Goal: Complete application form

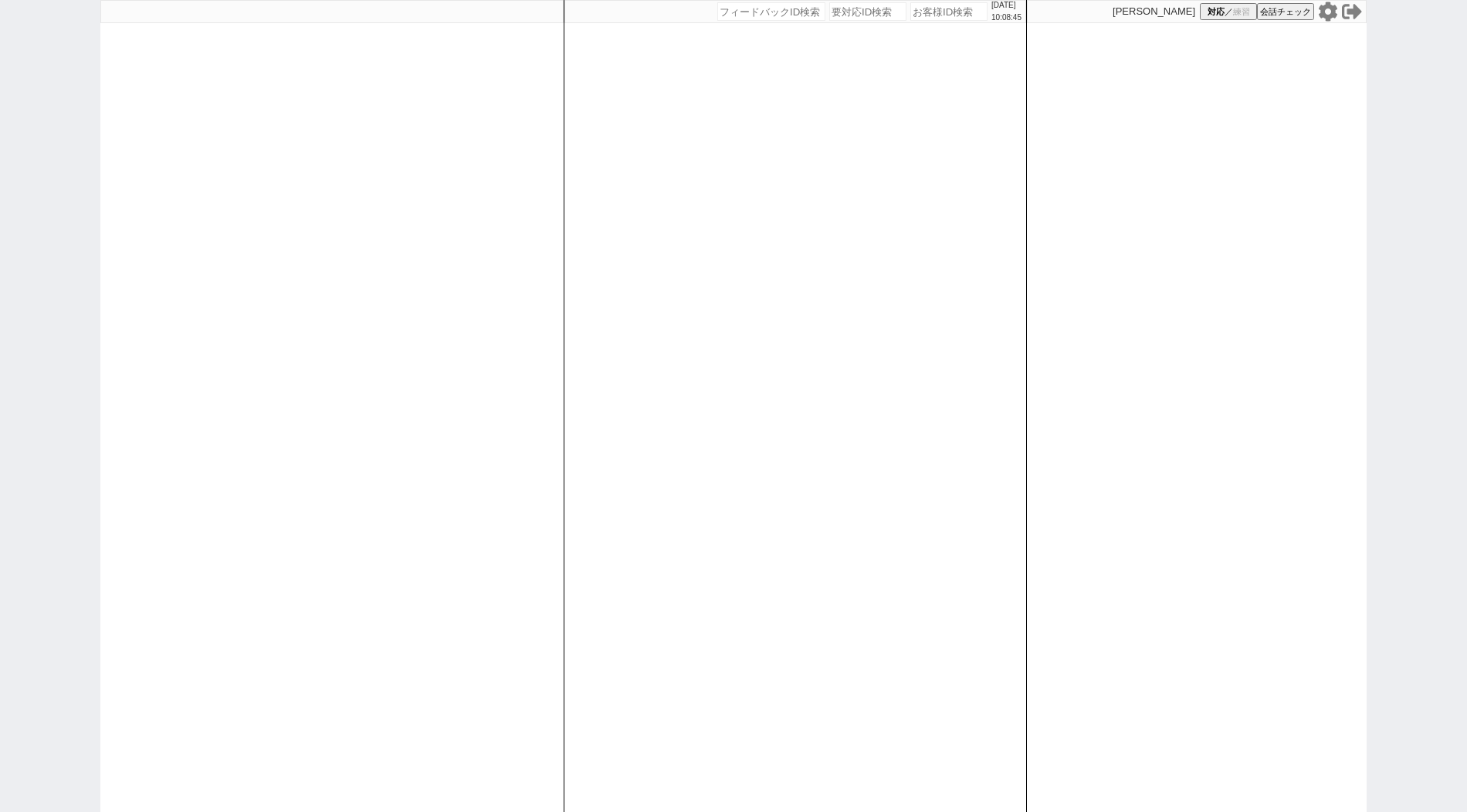
click at [923, 7] on input "number" at bounding box center [949, 12] width 77 height 19
paste input "589195"
type input "589195"
select select "400"
select select
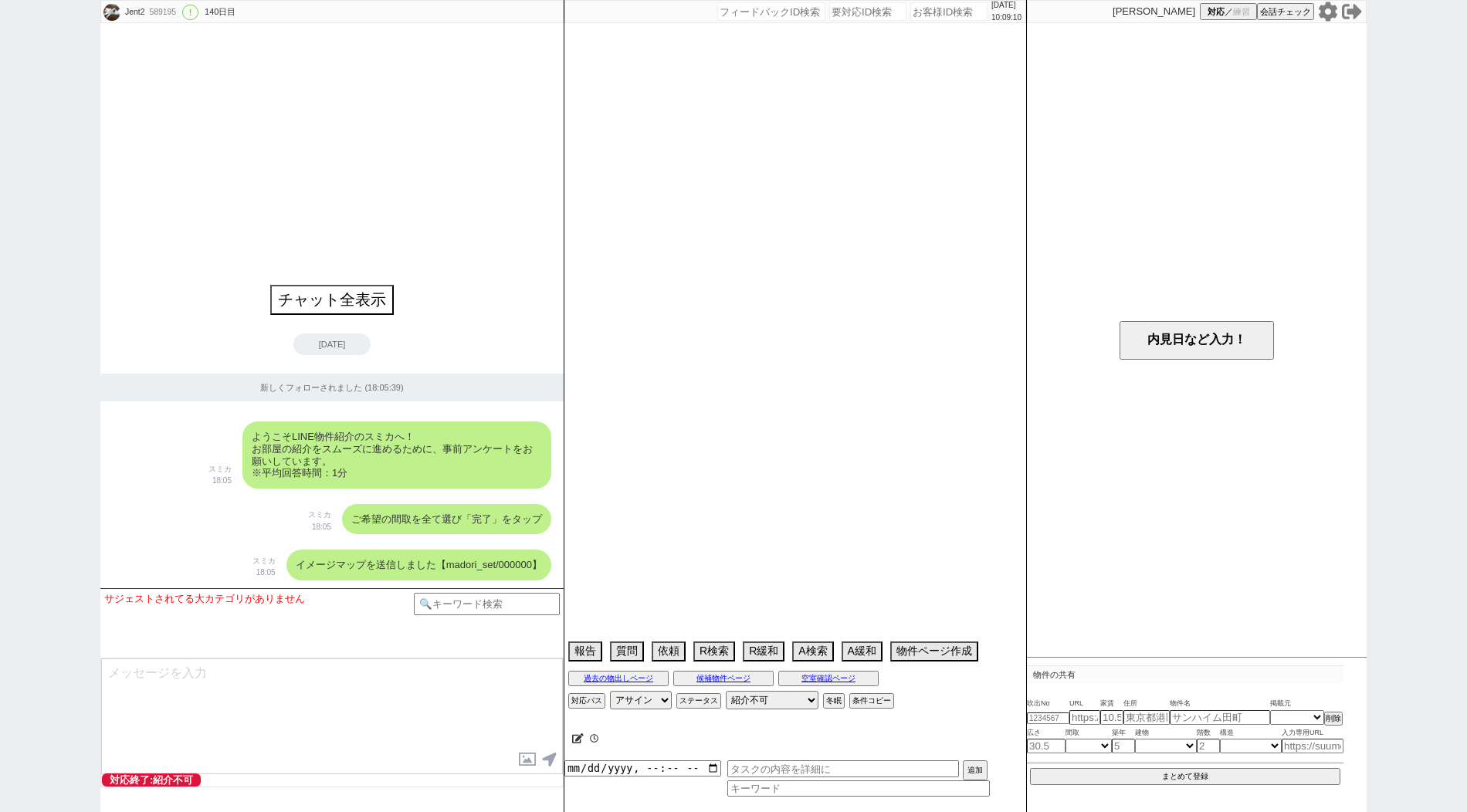
type textarea "アエラス練馬店"
select select "836"
select select "38"
select select "[DATE]"
select select "60"
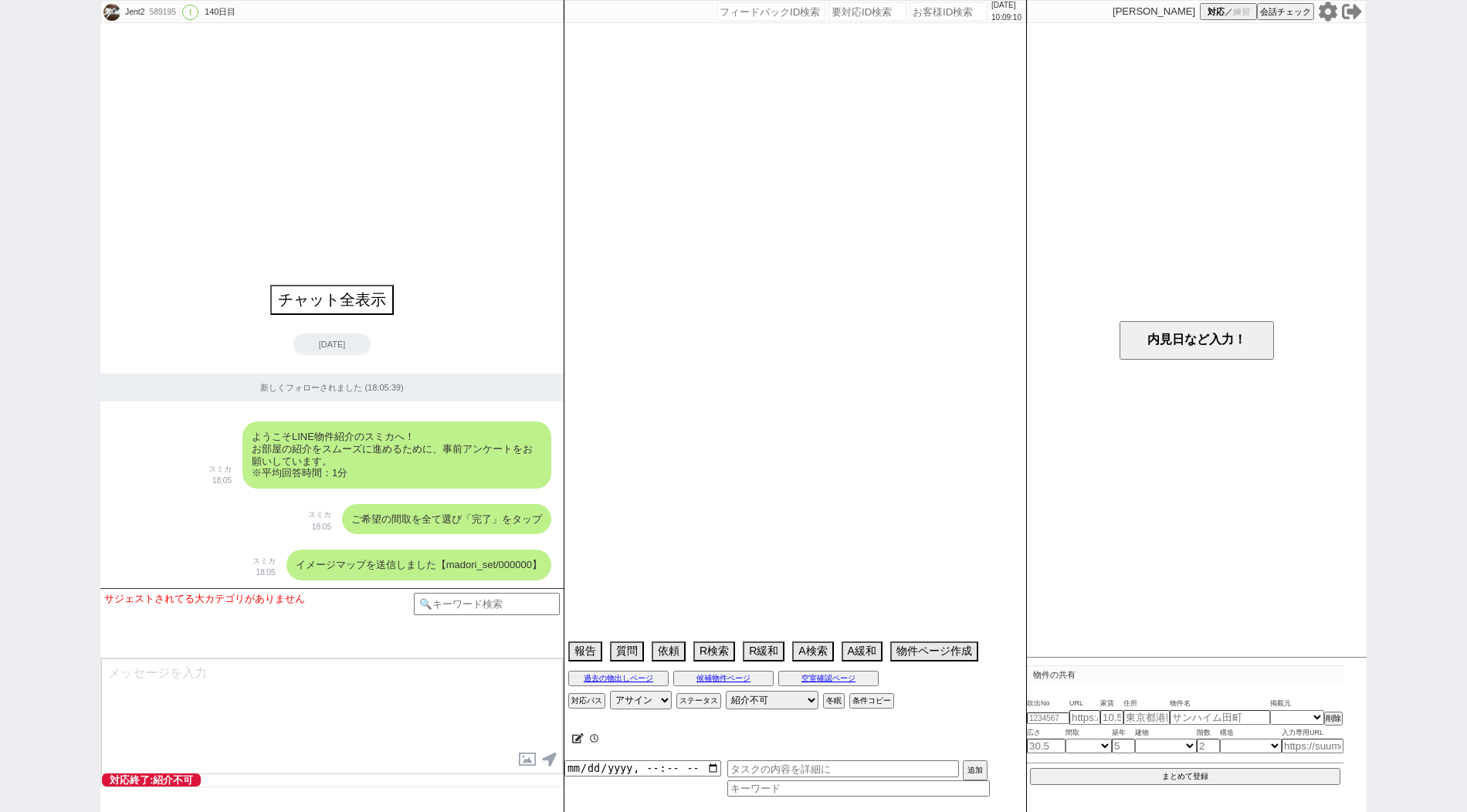
select select "[DATE]"
select select "61"
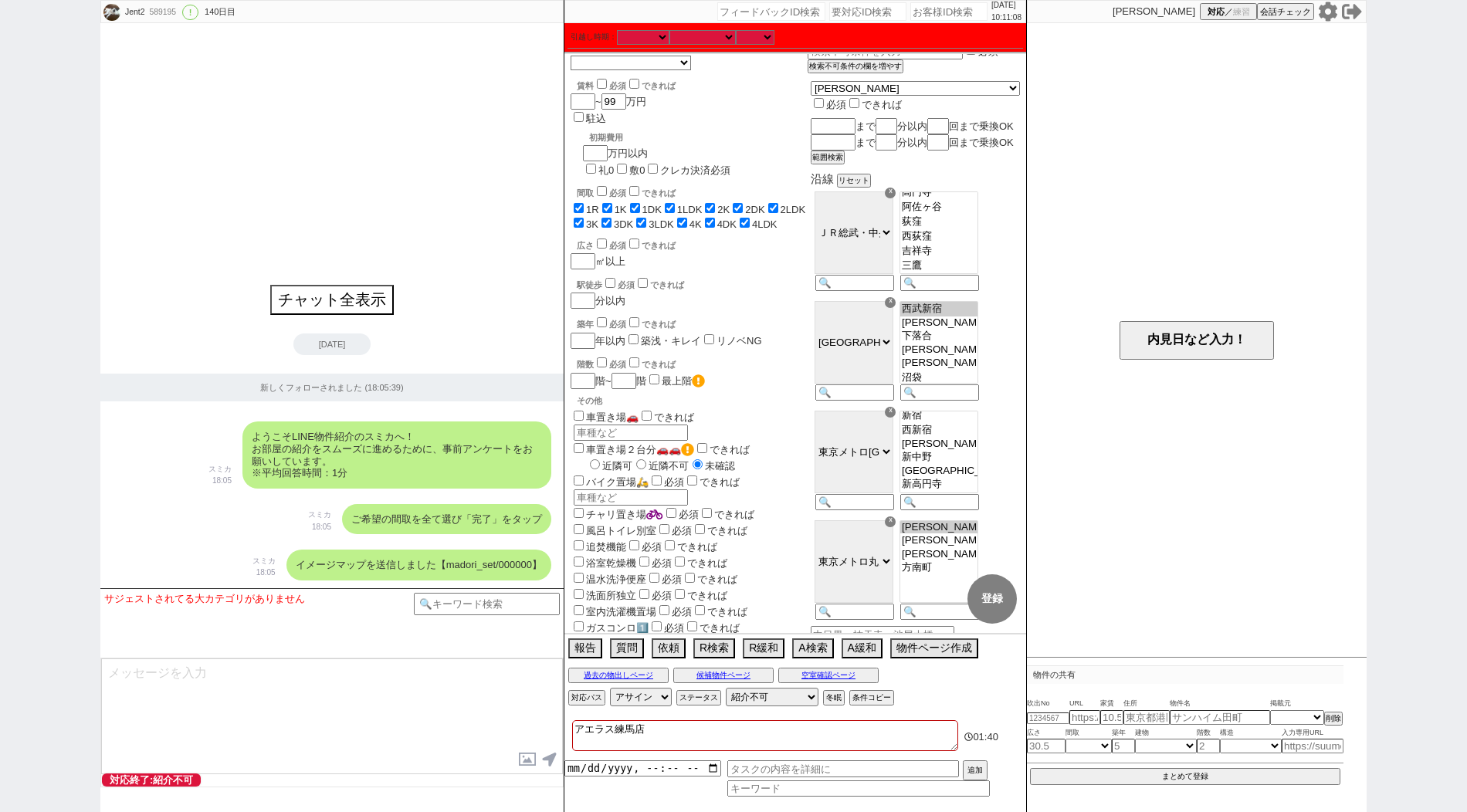
scroll to position [26, 0]
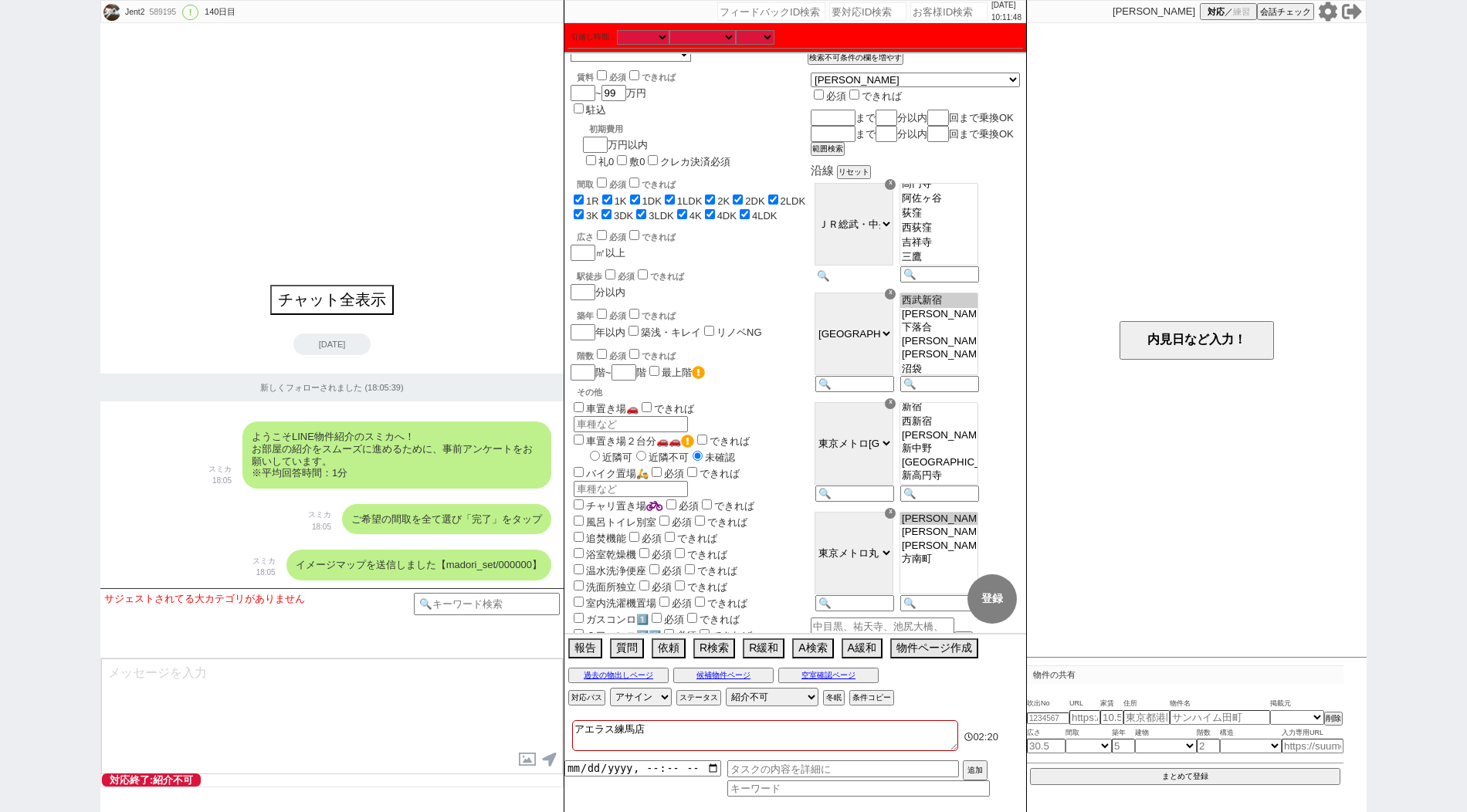
click at [891, 283] on input at bounding box center [853, 275] width 76 height 13
paste input "池袋"
type input "池袋"
select select "36"
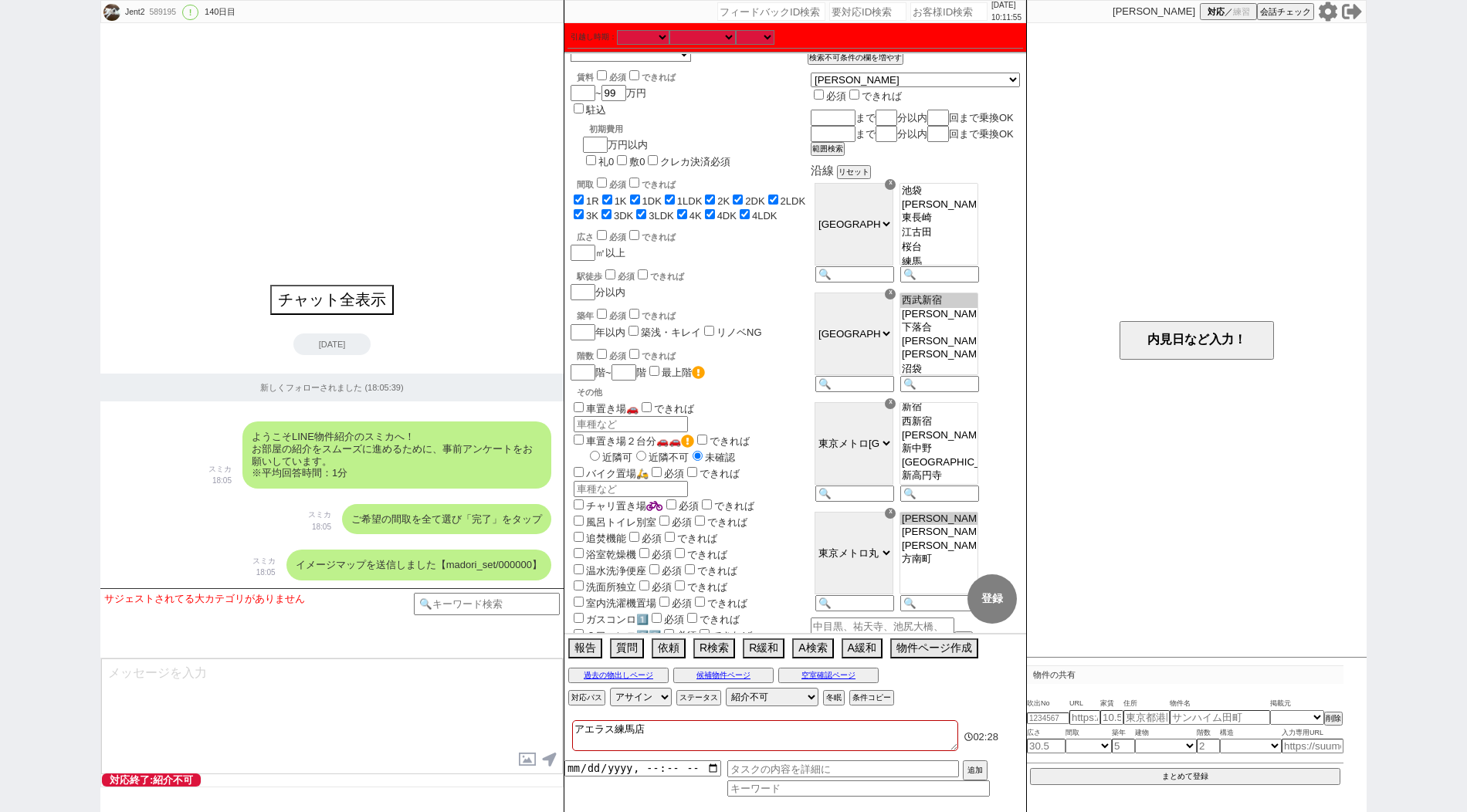
click at [951, 225] on option "[PERSON_NAME][GEOGRAPHIC_DATA]" at bounding box center [939, 218] width 77 height 14
select select "[DATE]"
click at [891, 393] on input at bounding box center [853, 385] width 76 height 13
type input "有楽町"
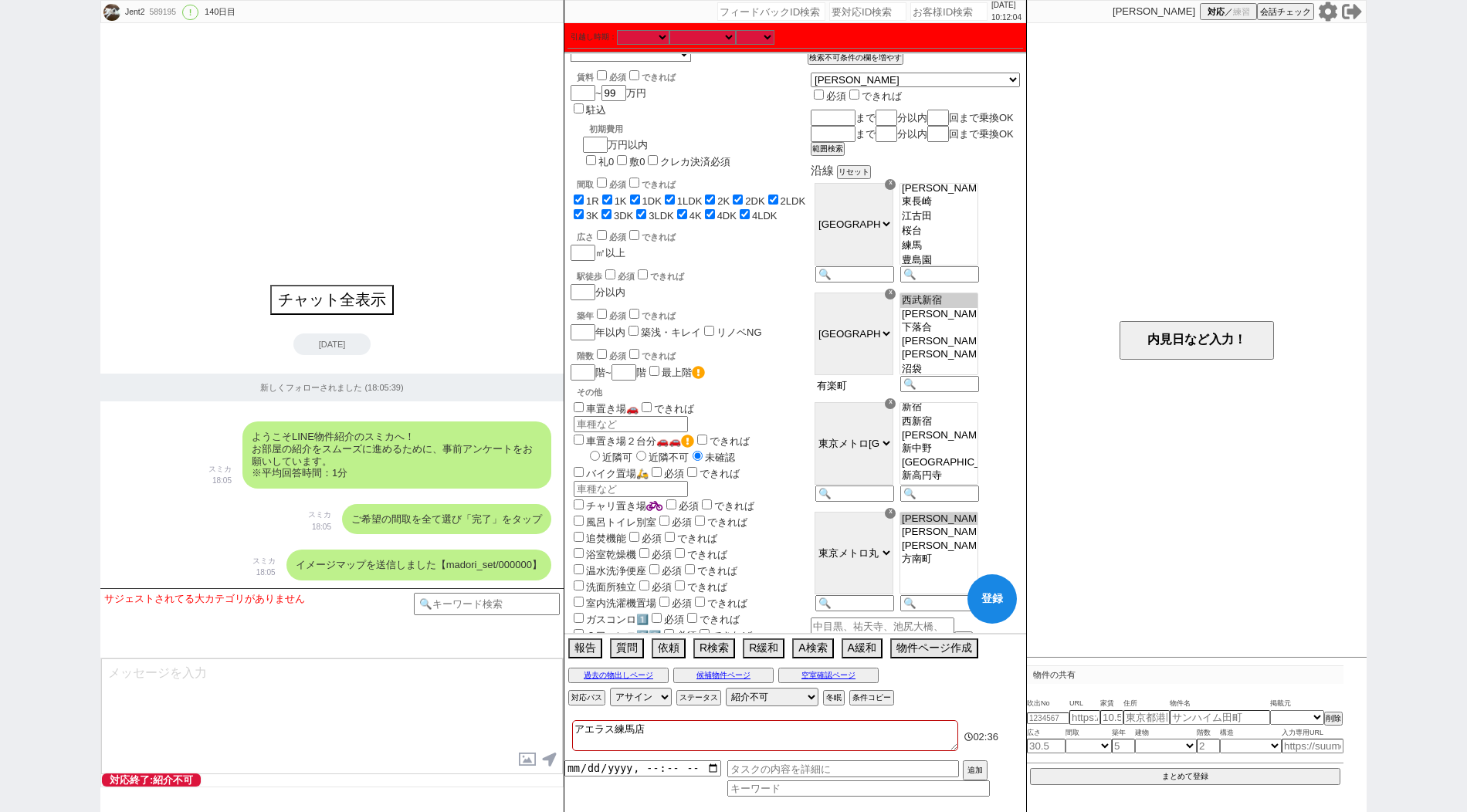
select select "65"
click at [969, 367] on option "平和台" at bounding box center [939, 359] width 77 height 14
select select "[DATE]"
click at [873, 502] on input at bounding box center [853, 495] width 76 height 13
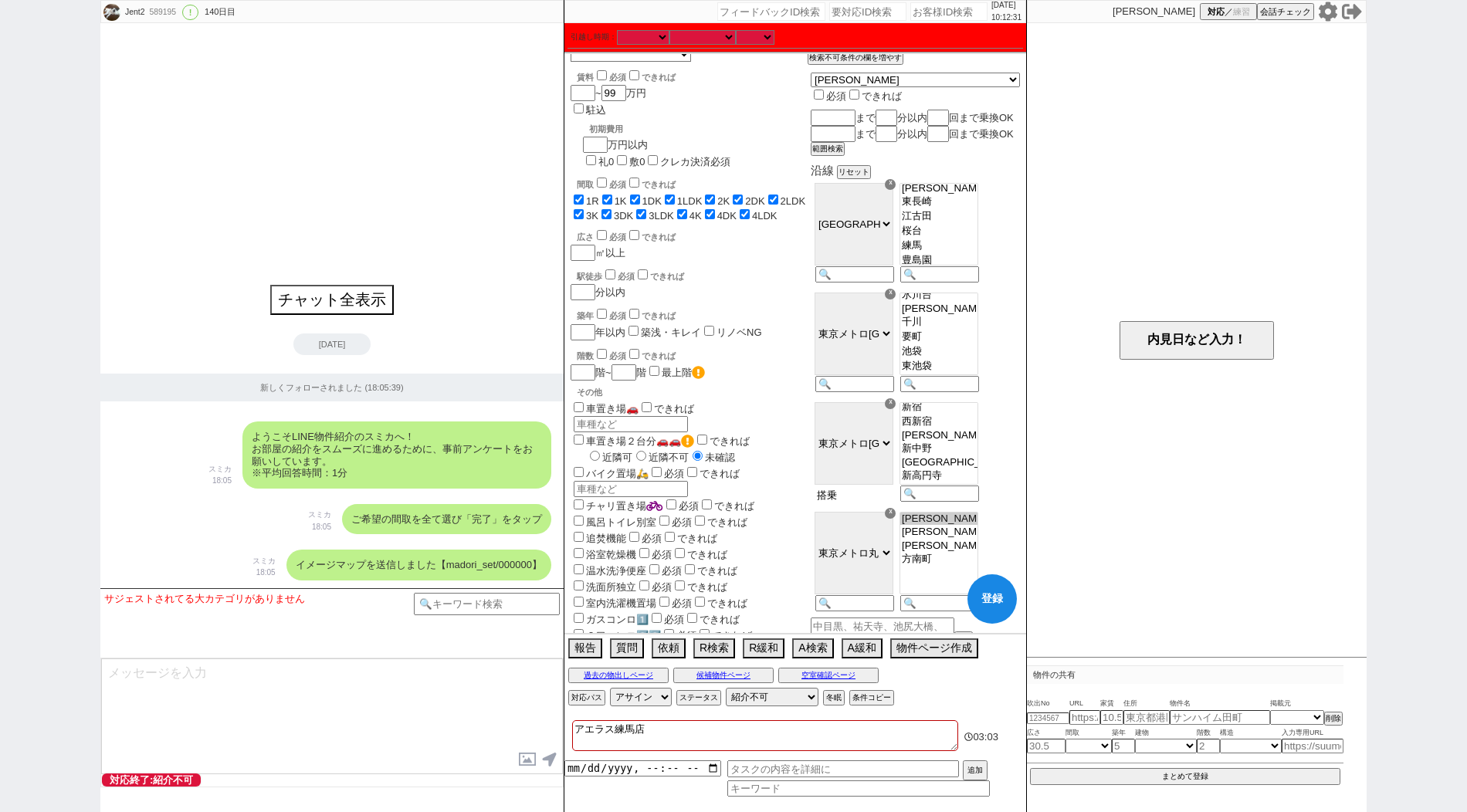
type input "東上"
select select "35"
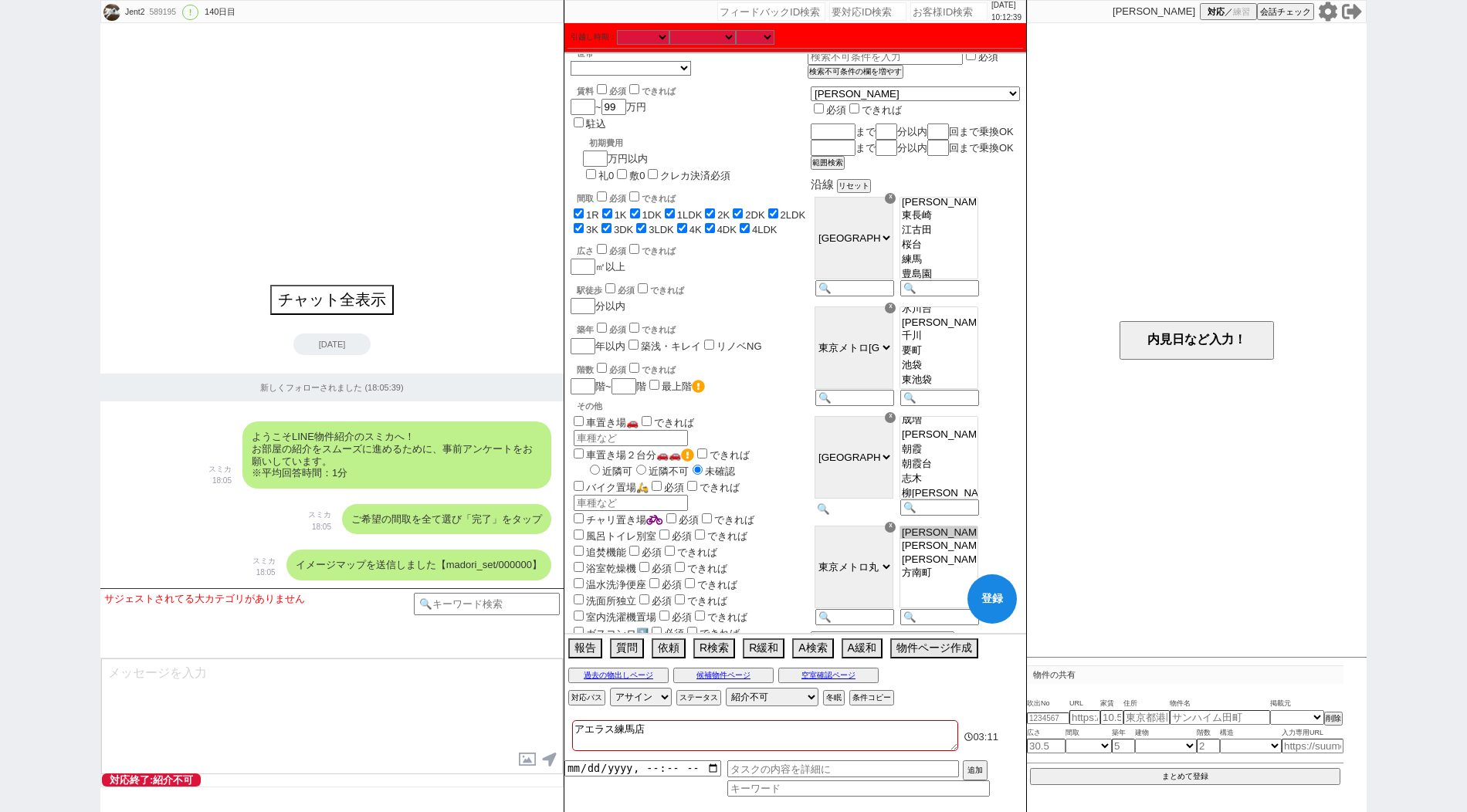
scroll to position [127, 0]
click at [965, 446] on option "成増" at bounding box center [939, 439] width 77 height 14
select select "[DATE]"
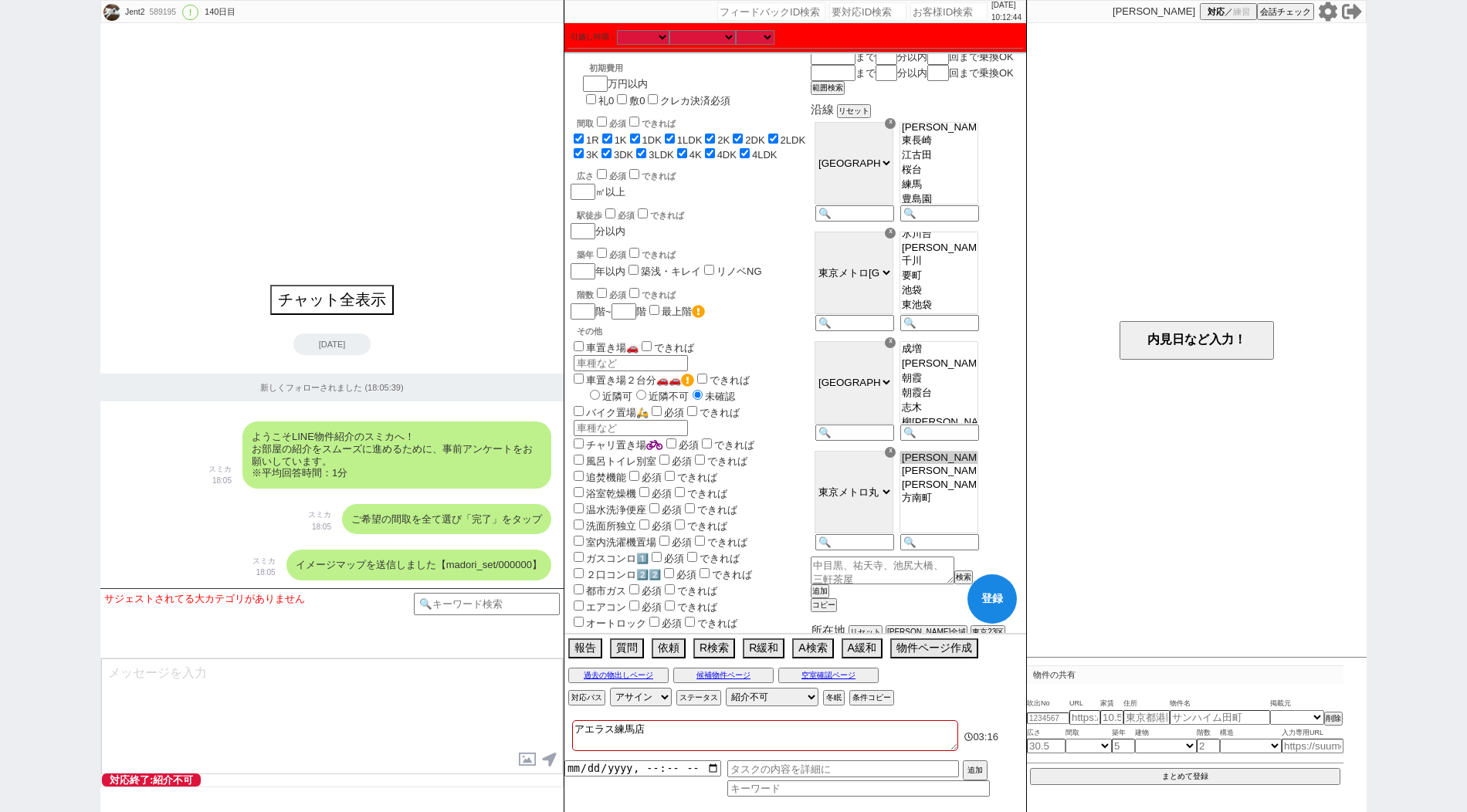
scroll to position [95, 0]
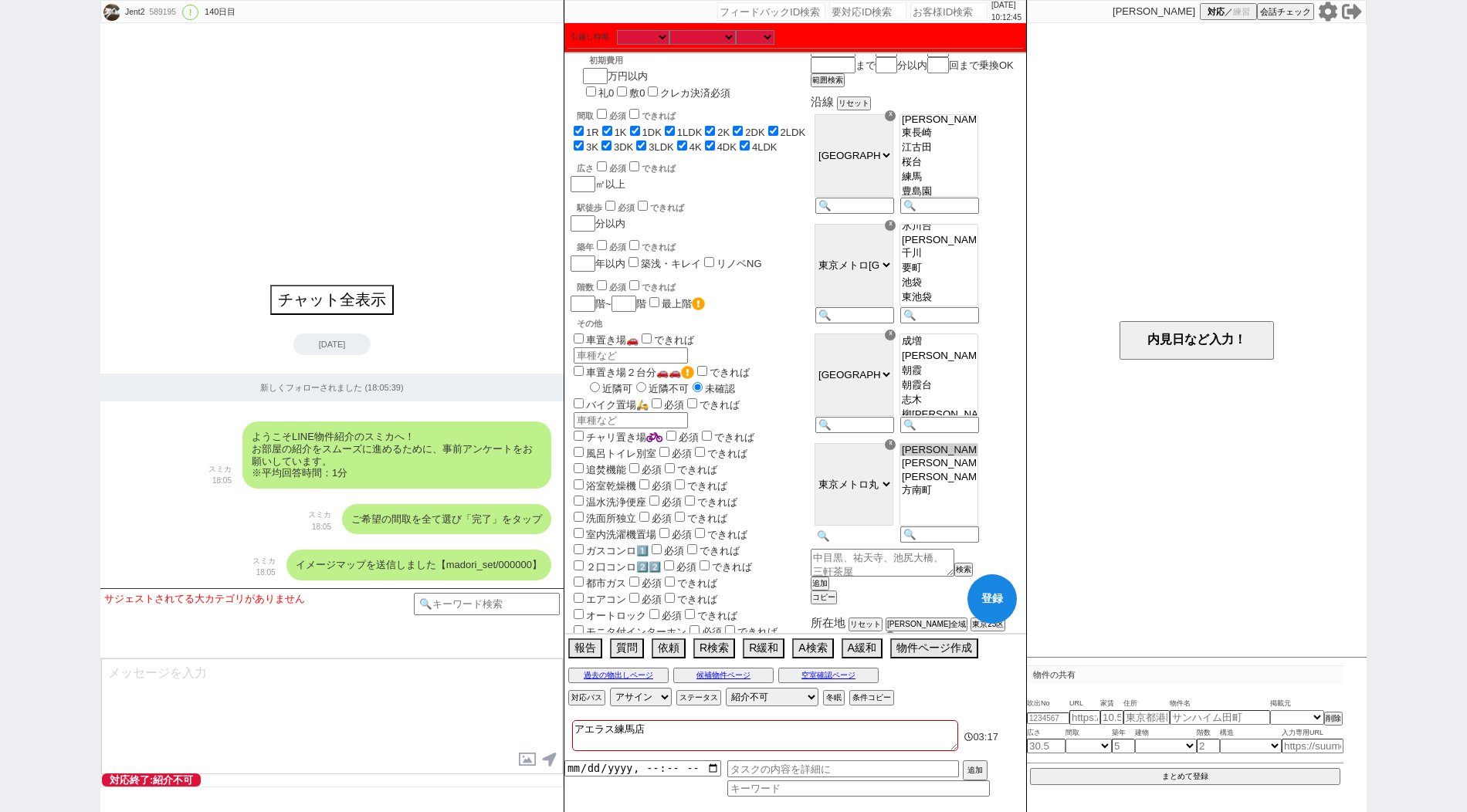
click at [881, 543] on input at bounding box center [853, 536] width 76 height 13
type input "大江戸"
select select "75"
click at [968, 466] on option "[PERSON_NAME]長崎" at bounding box center [939, 459] width 77 height 14
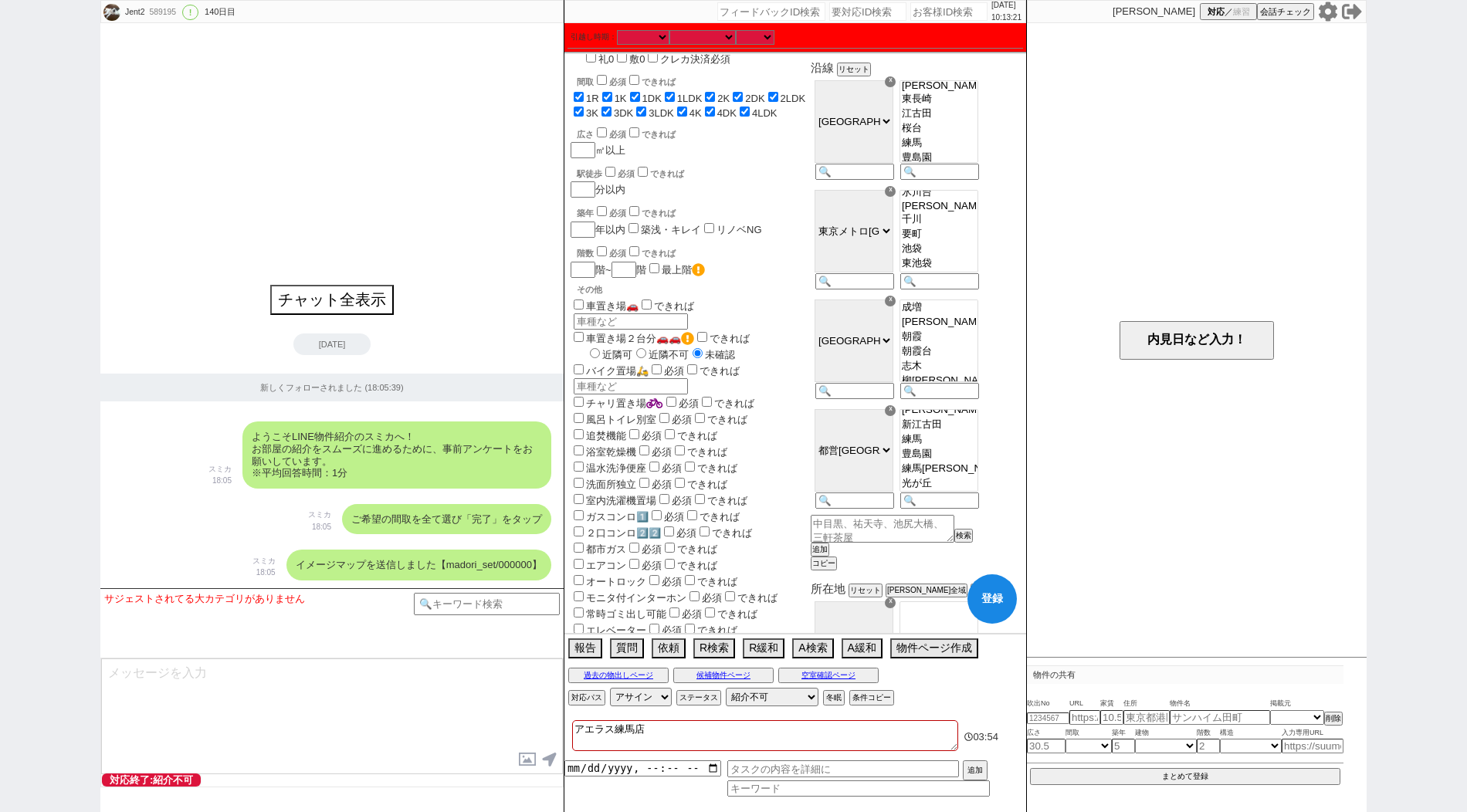
scroll to position [486, 0]
select select "[DATE]"
click at [976, 605] on button "登録" at bounding box center [992, 598] width 49 height 49
checkbox input "true"
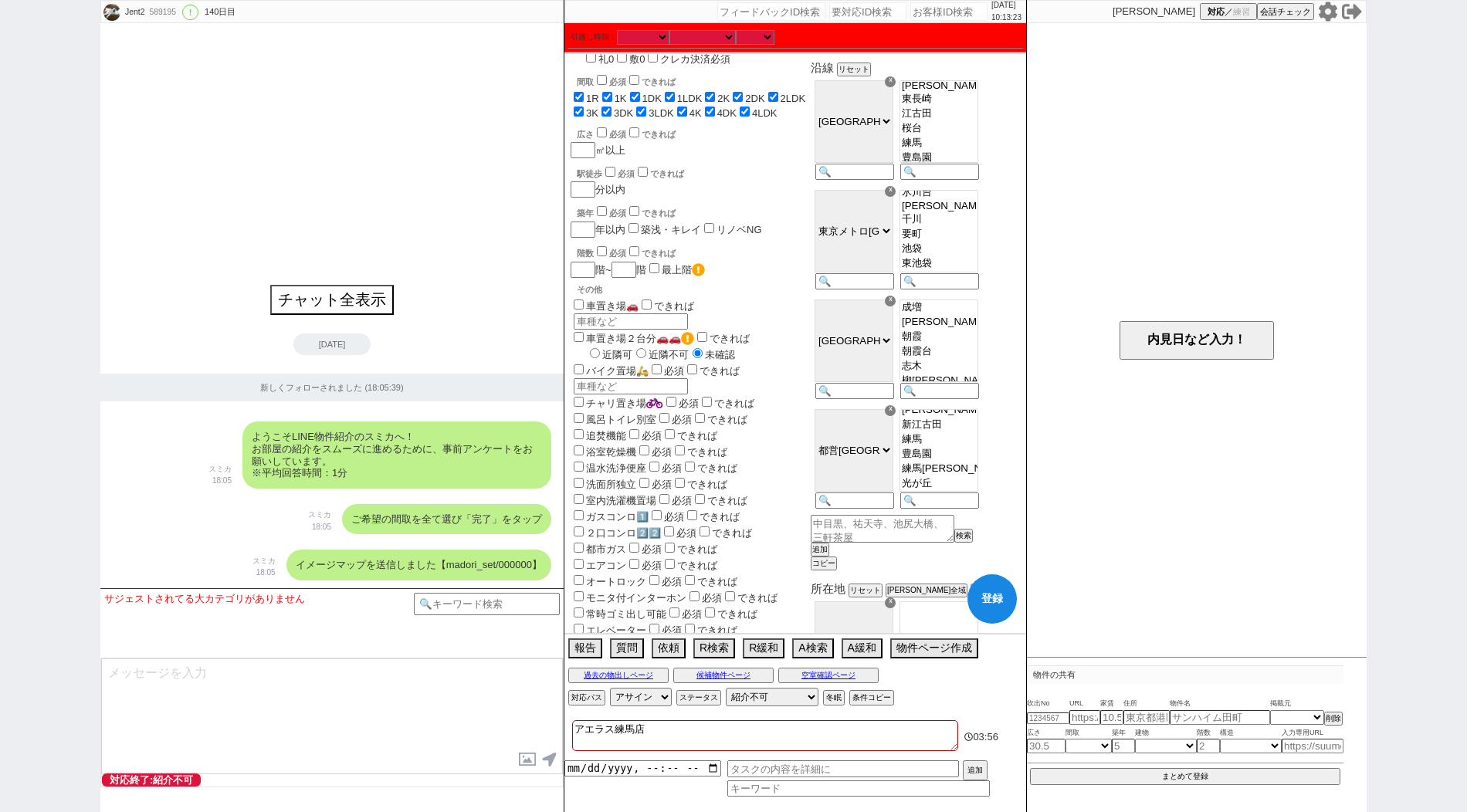
checkbox input "true"
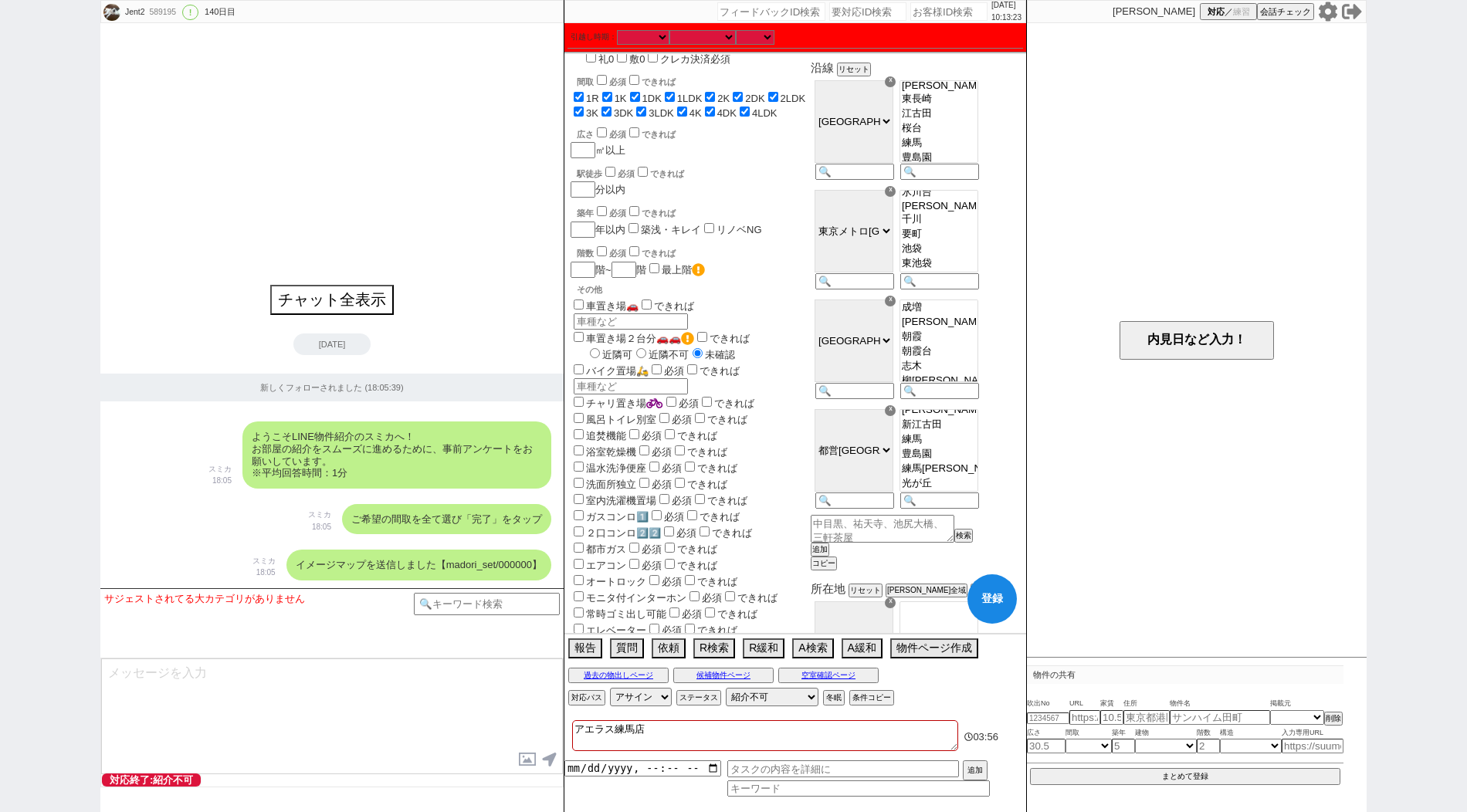
checkbox input "true"
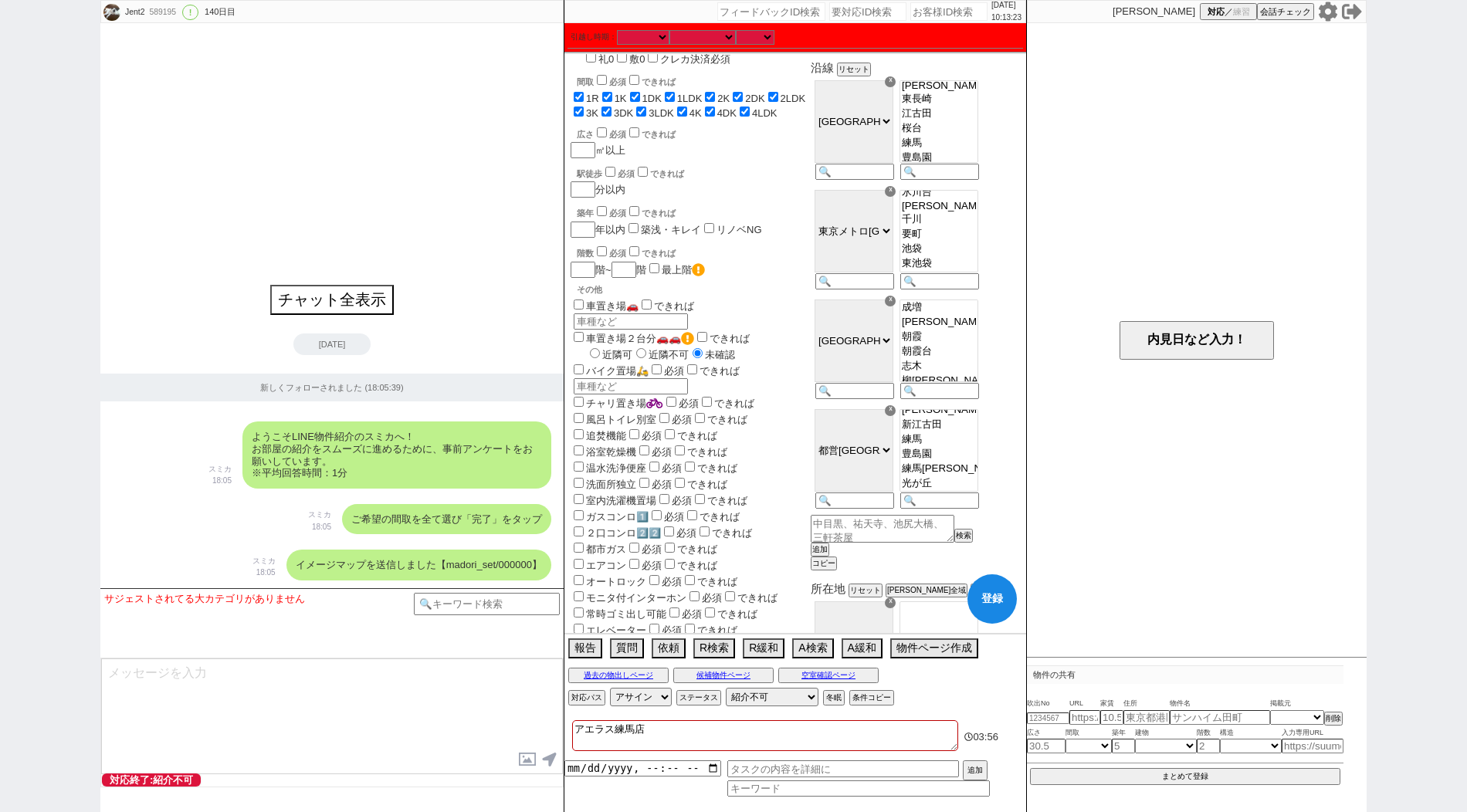
checkbox input "true"
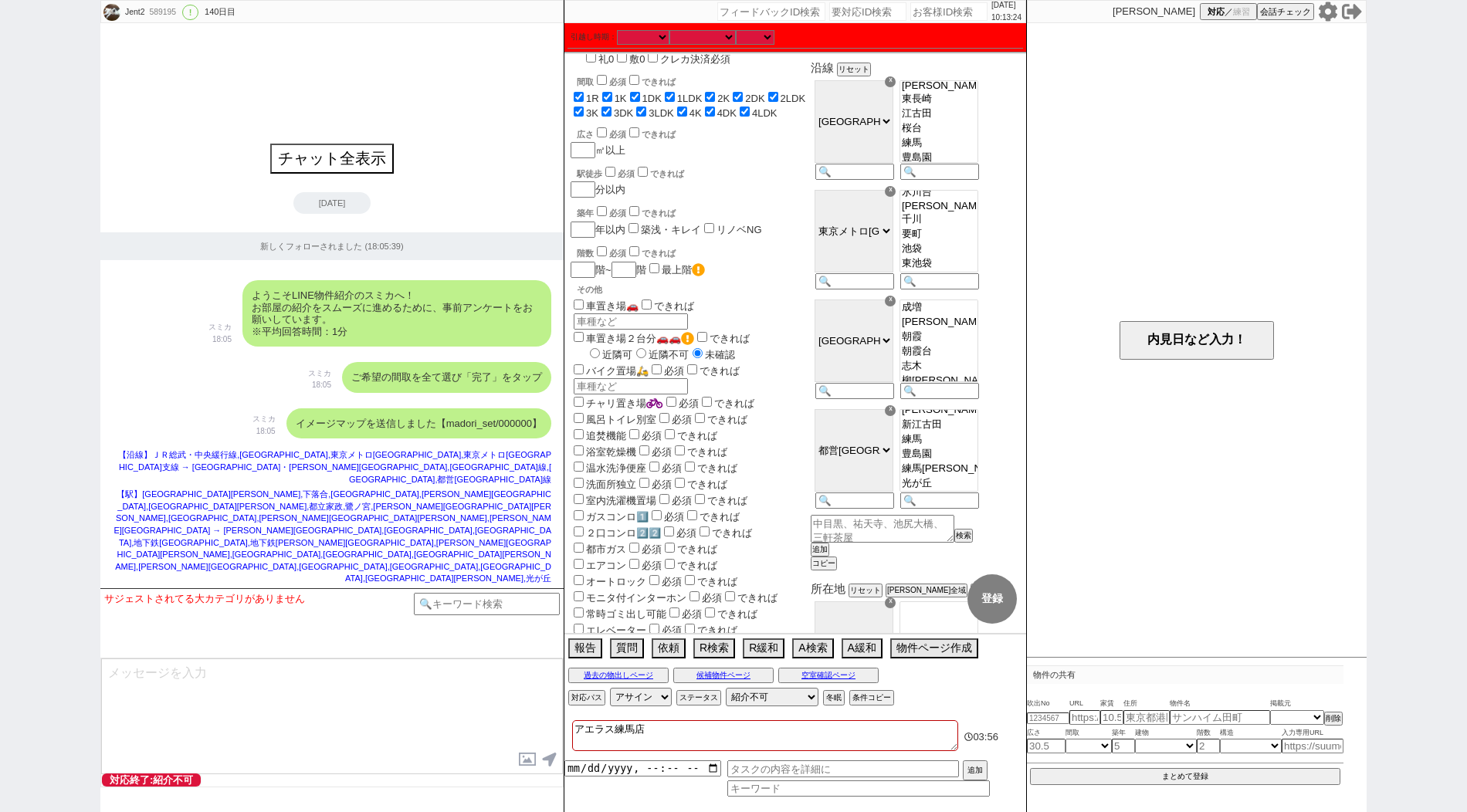
select select "36"
select select "[DATE]"
select select "65"
select select "[DATE]"
select select "35"
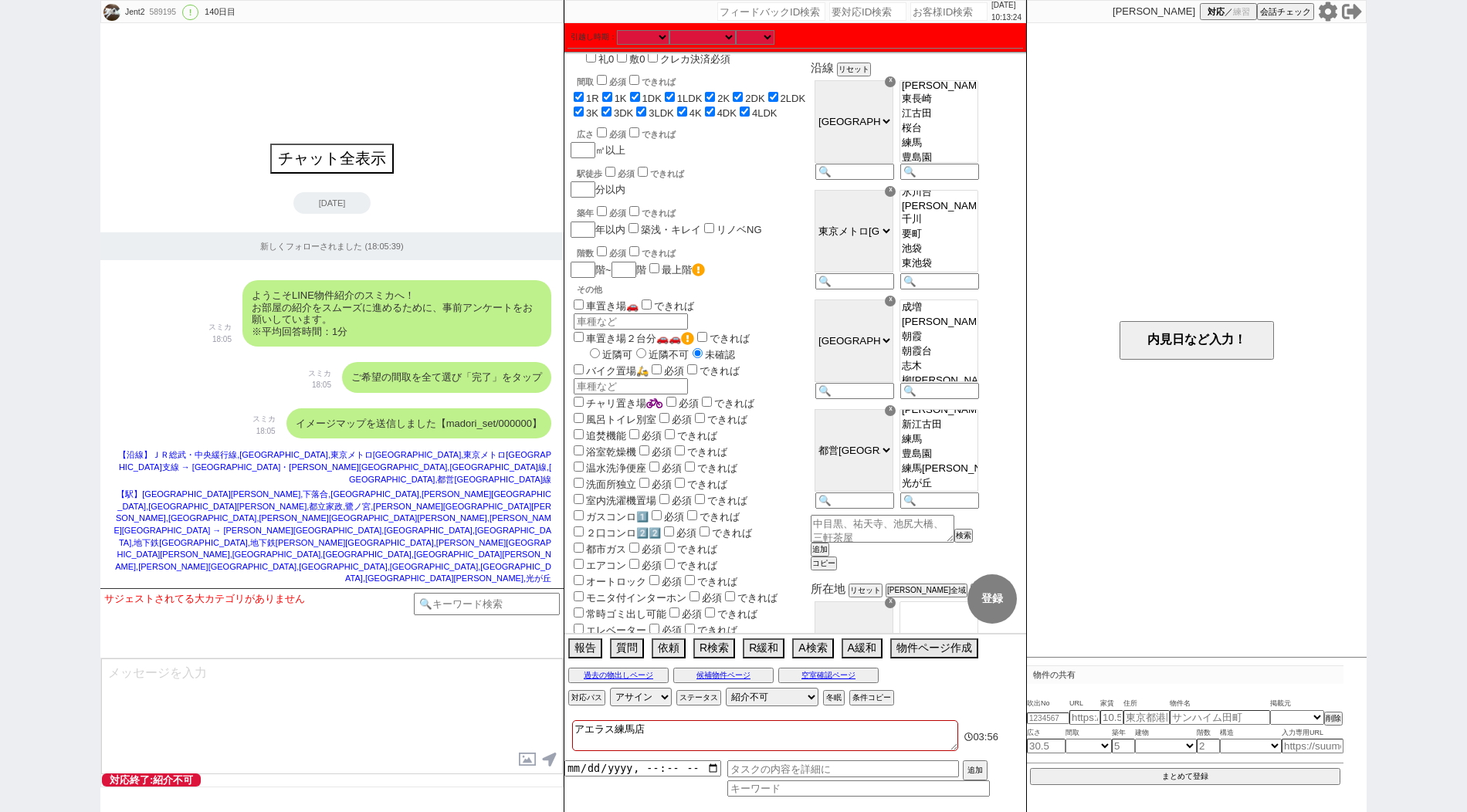
select select "[DATE]"
select select "75"
select select "[DATE]"
